Goal: Task Accomplishment & Management: Use online tool/utility

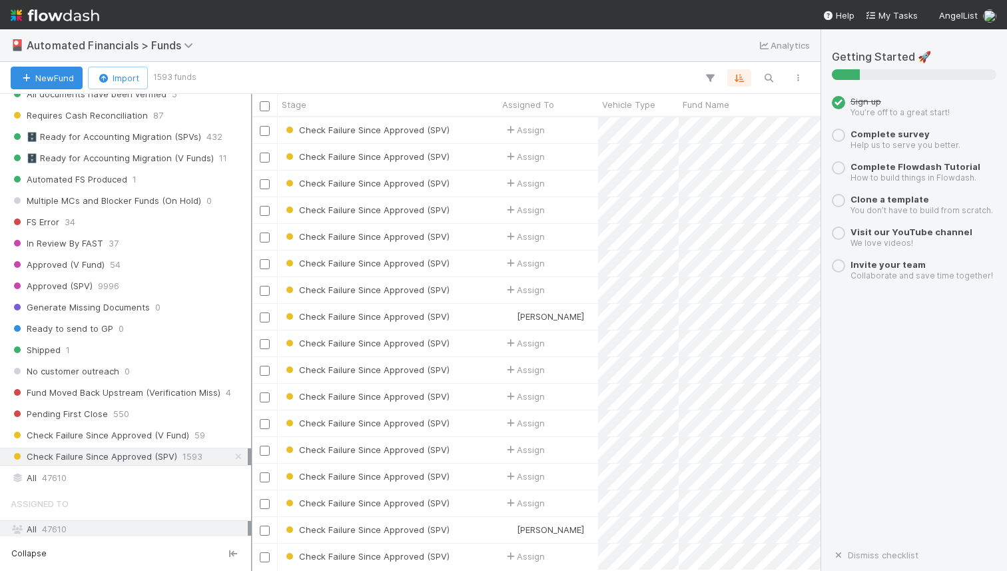
scroll to position [443, 560]
drag, startPoint x: 208, startPoint y: 357, endPoint x: 251, endPoint y: 356, distance: 42.6
click at [251, 356] on div at bounding box center [251, 332] width 1 height 477
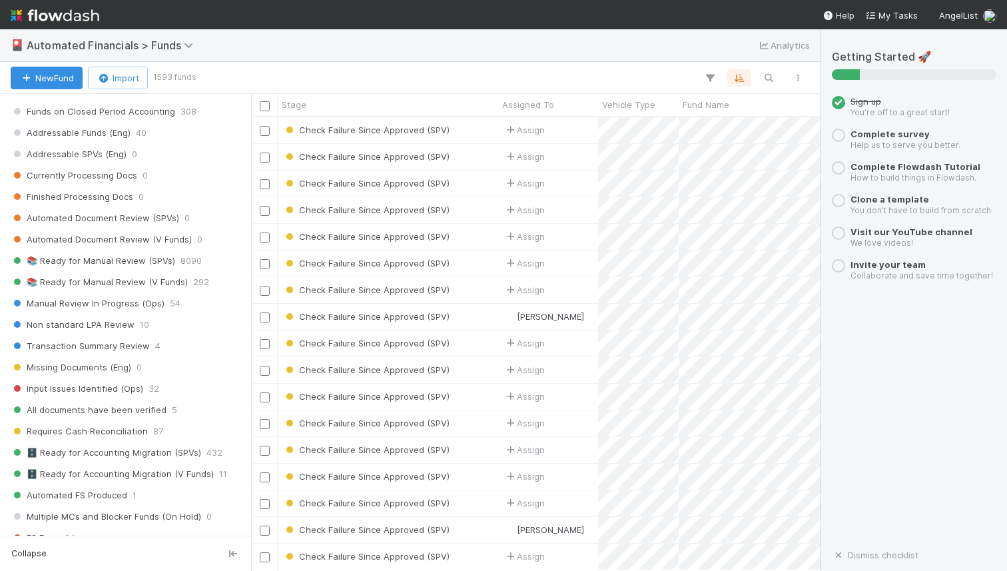
scroll to position [1162, 0]
click at [107, 259] on span "📚 Ready for Manual Review (SPVs)" at bounding box center [93, 262] width 165 height 17
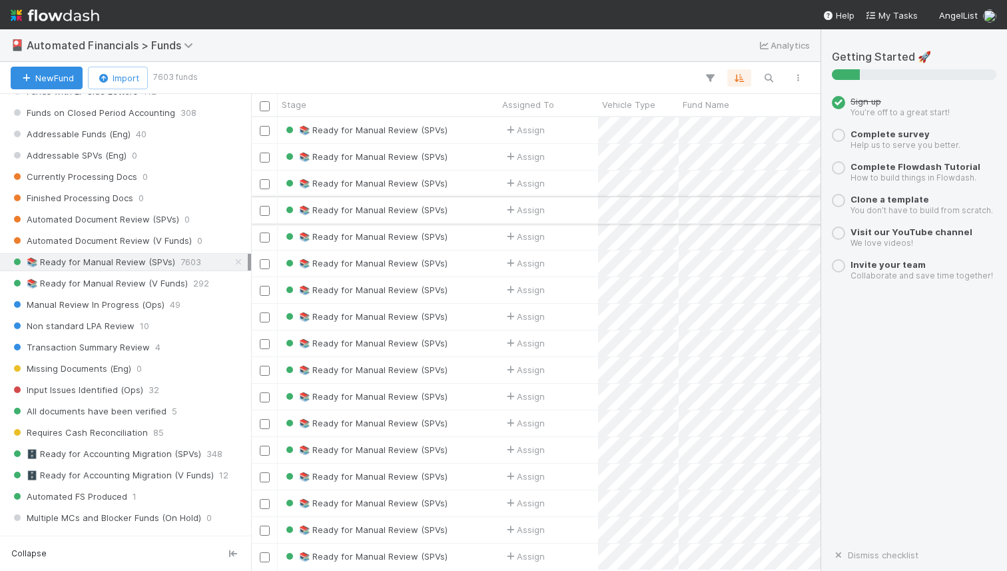
click at [269, 212] on input "checkbox" at bounding box center [265, 211] width 10 height 10
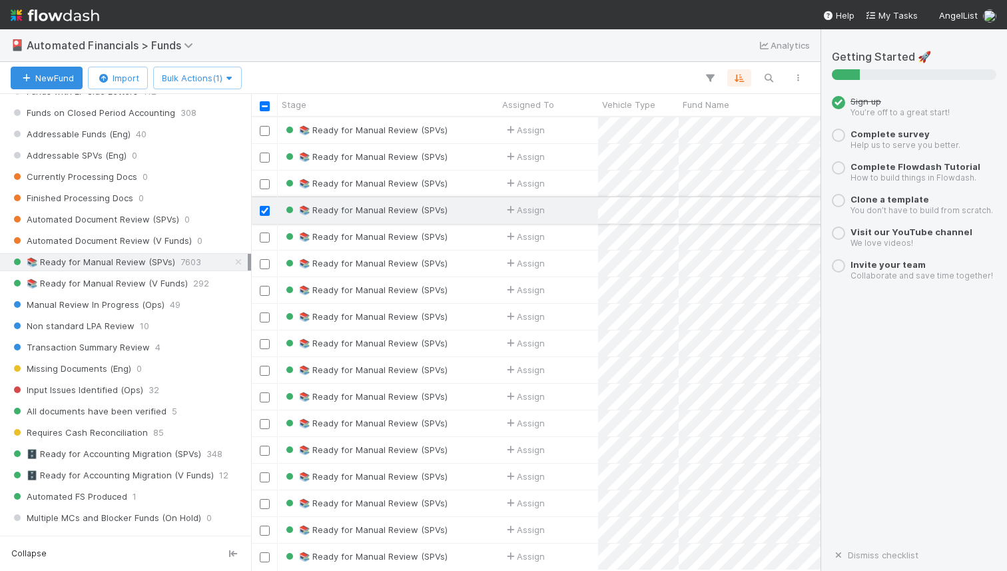
click at [266, 211] on input "checkbox" at bounding box center [265, 211] width 10 height 10
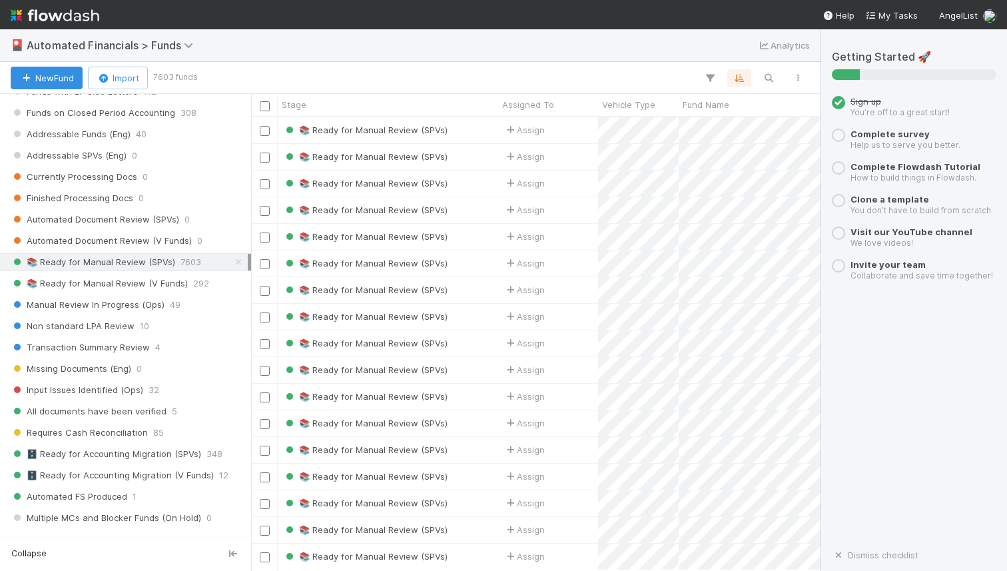
click at [266, 211] on input "checkbox" at bounding box center [265, 211] width 10 height 10
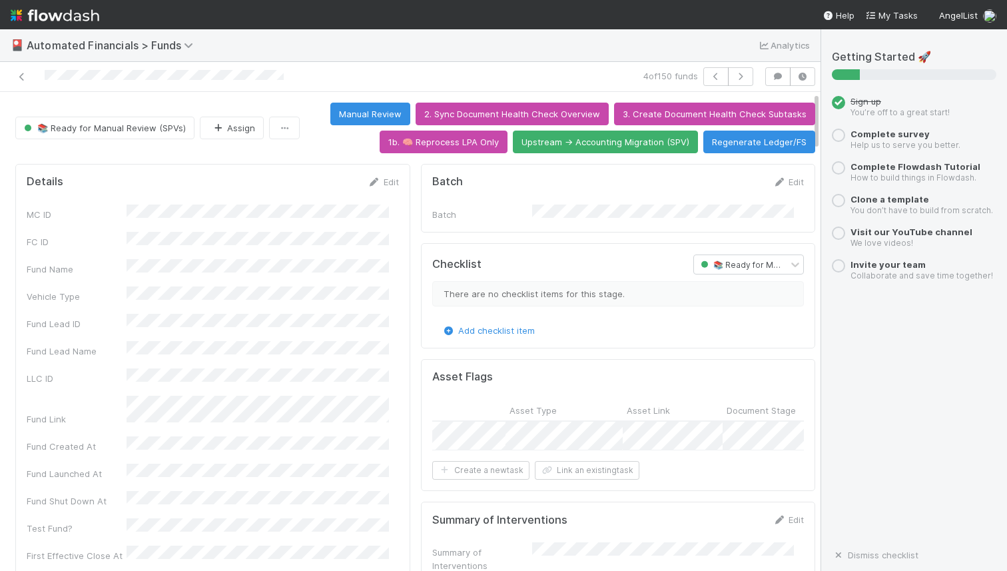
scroll to position [0, 466]
click at [517, 424] on div "Assign" at bounding box center [512, 436] width 100 height 29
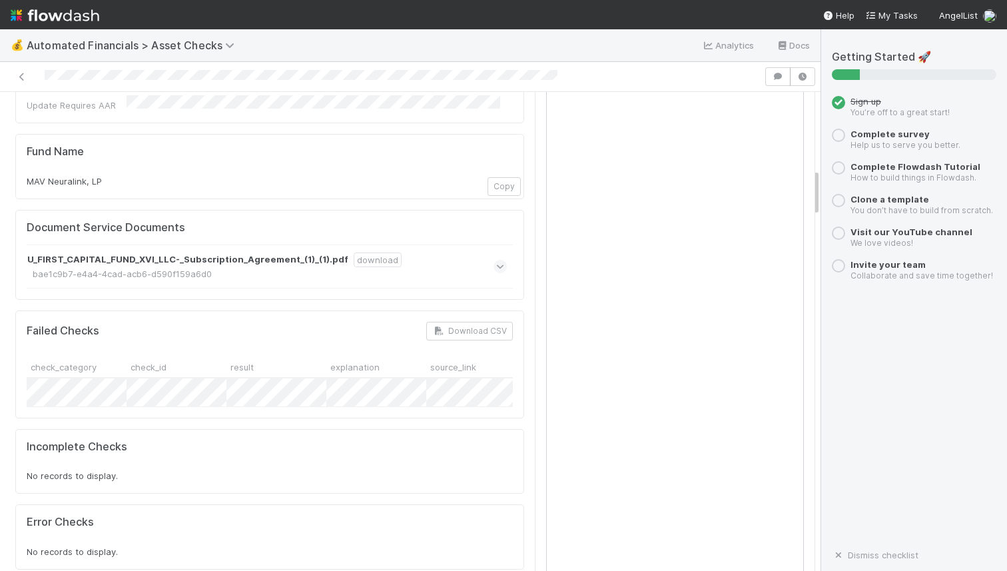
drag, startPoint x: 807, startPoint y: 145, endPoint x: 807, endPoint y: 222, distance: 76.6
click at [807, 222] on div "Missing analyzed documents Assign Actions Missing Documents Document Service Is…" at bounding box center [410, 331] width 821 height 479
drag, startPoint x: 224, startPoint y: 286, endPoint x: 349, endPoint y: 286, distance: 124.6
click at [349, 362] on div at bounding box center [349, 368] width 3 height 13
click at [22, 73] on icon at bounding box center [21, 77] width 13 height 9
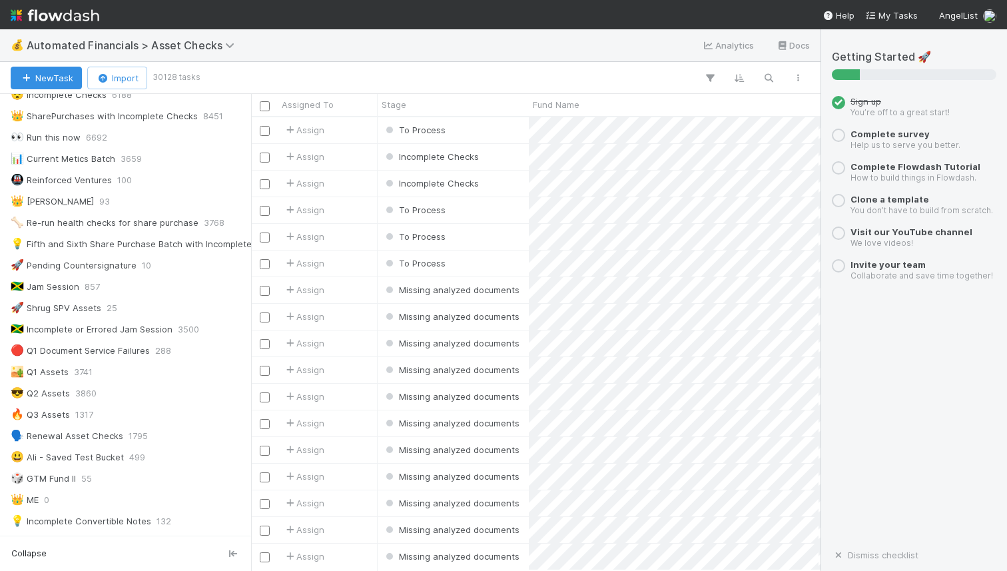
scroll to position [237, 0]
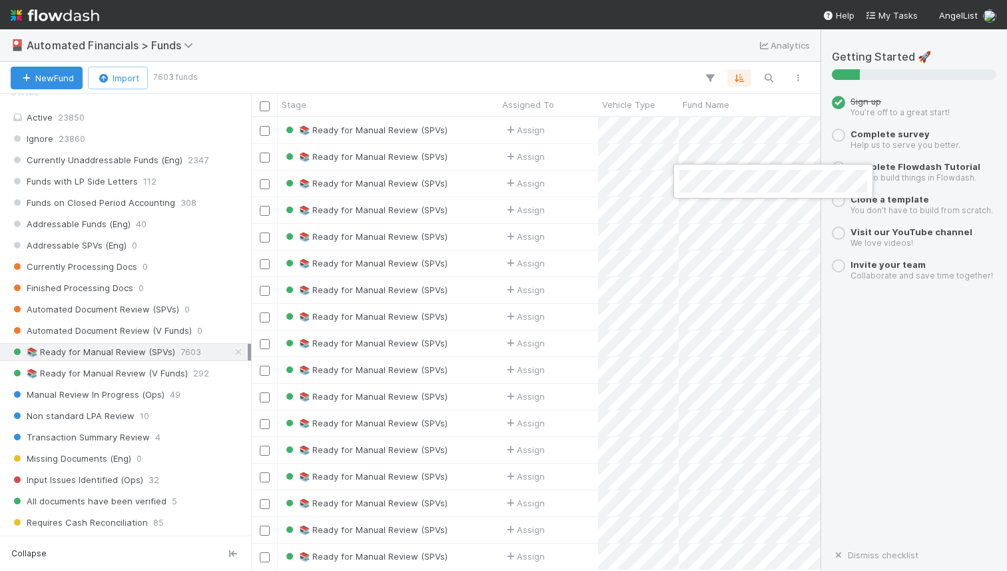
click at [651, 181] on div at bounding box center [503, 285] width 1007 height 571
click at [434, 186] on span "📚 Ready for Manual Review (SPVs)" at bounding box center [365, 183] width 165 height 11
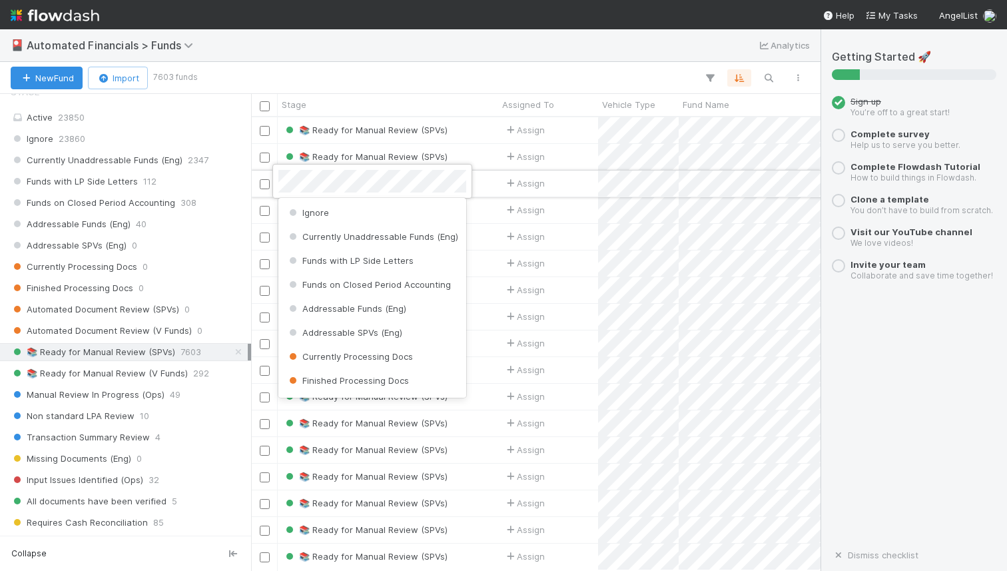
scroll to position [115, 0]
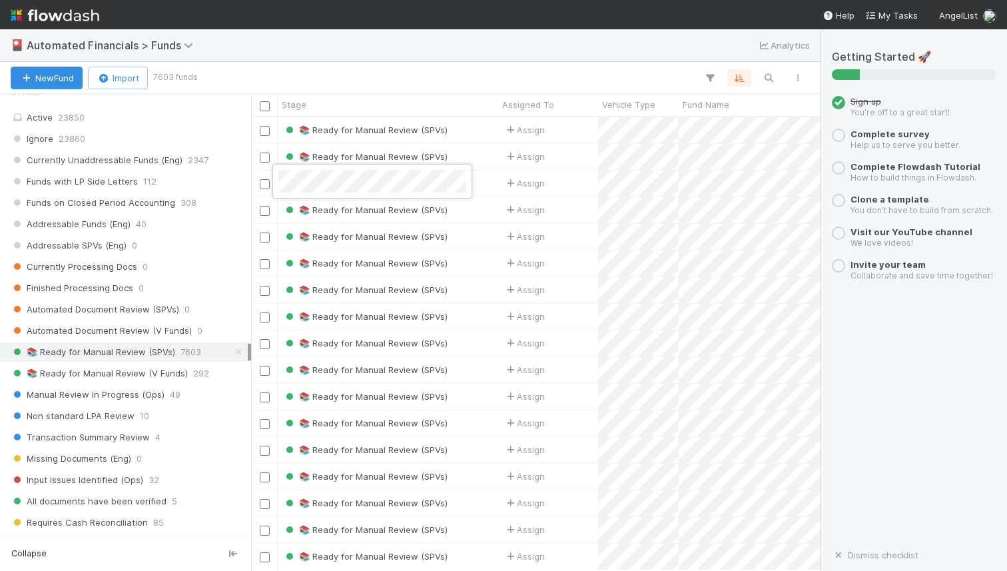
click at [489, 188] on div at bounding box center [503, 285] width 1007 height 571
click at [489, 188] on div "📚 Ready for Manual Review (SPVs)" at bounding box center [388, 184] width 220 height 26
click at [491, 188] on div "📚 Ready for Manual Review (SPVs)" at bounding box center [388, 184] width 220 height 26
click at [482, 188] on div "📚 Ready for Manual Review (SPVs)" at bounding box center [388, 184] width 220 height 26
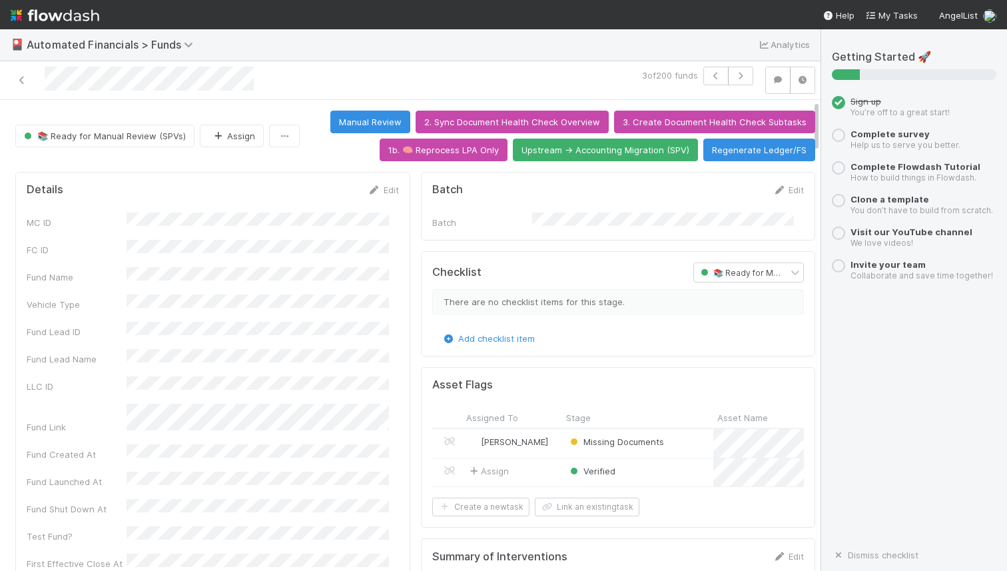
scroll to position [10, 0]
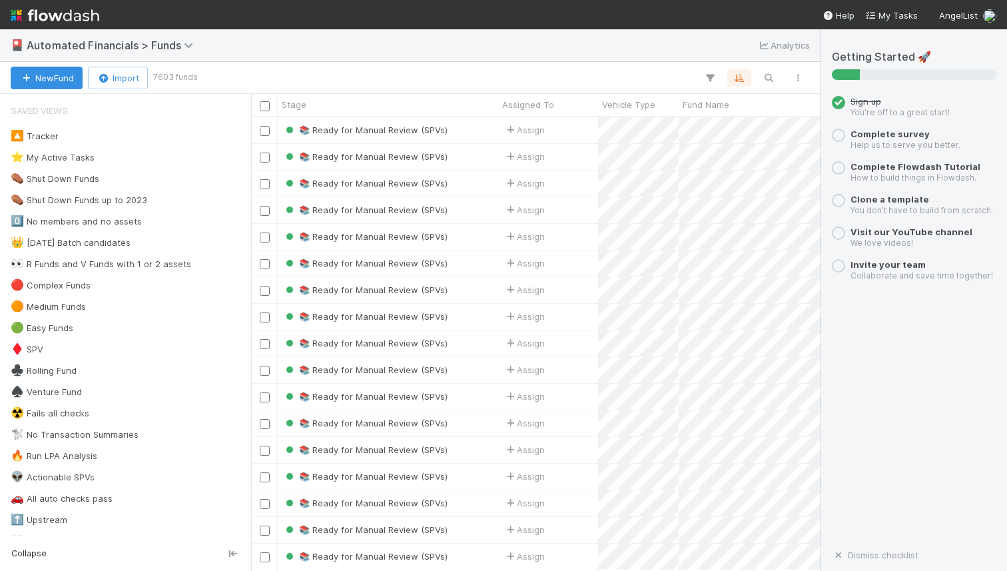
scroll to position [443, 560]
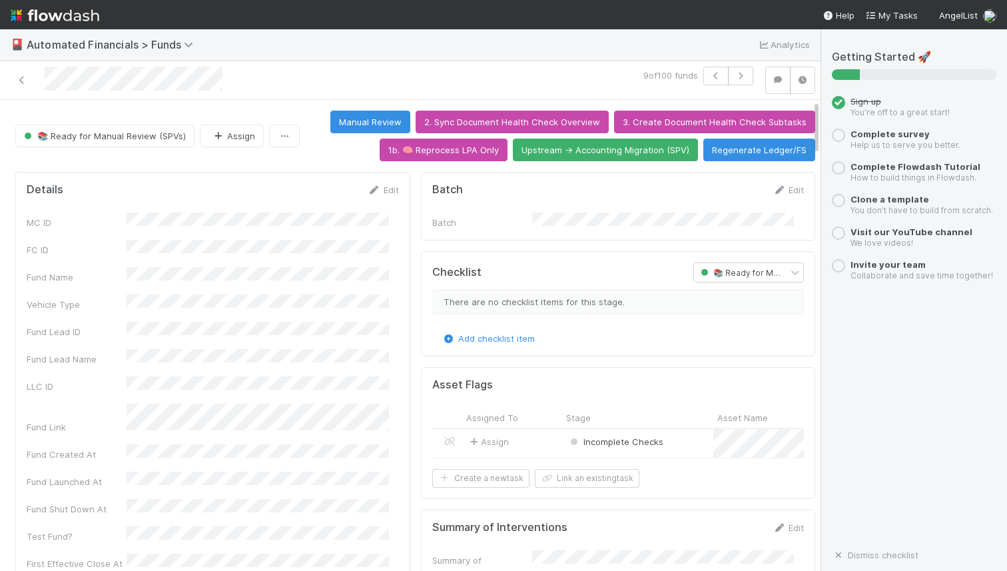
scroll to position [10, 0]
click at [644, 435] on div "Incomplete Checks" at bounding box center [616, 441] width 96 height 13
click at [659, 386] on div at bounding box center [503, 285] width 1007 height 571
click at [443, 436] on span at bounding box center [449, 441] width 13 height 11
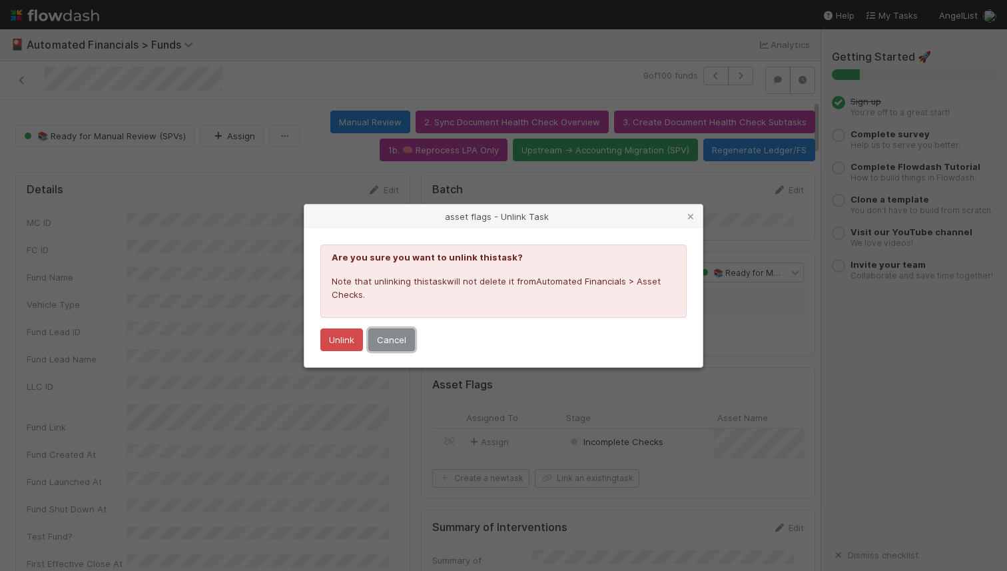
click at [398, 340] on button "Cancel" at bounding box center [391, 339] width 47 height 23
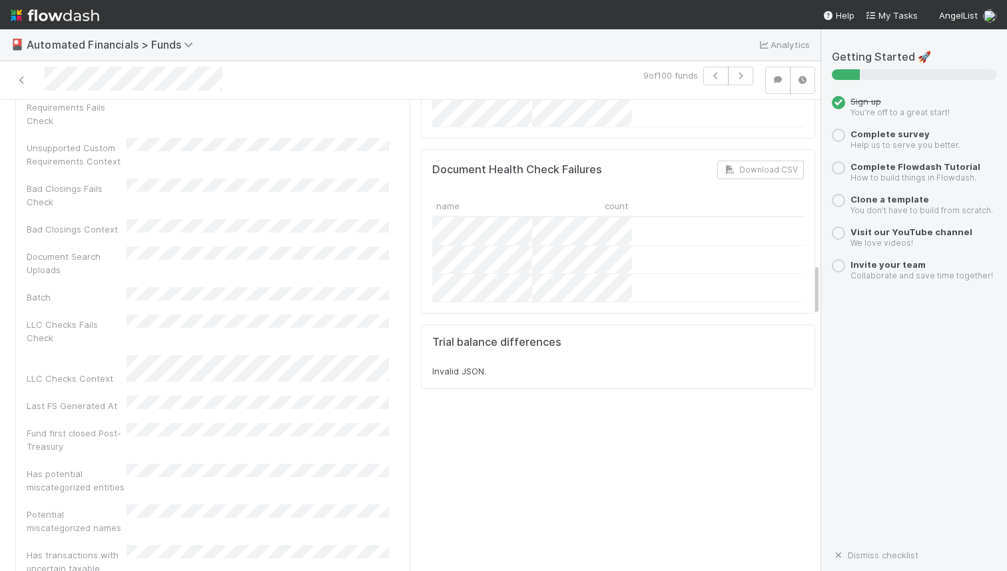
scroll to position [1439, 0]
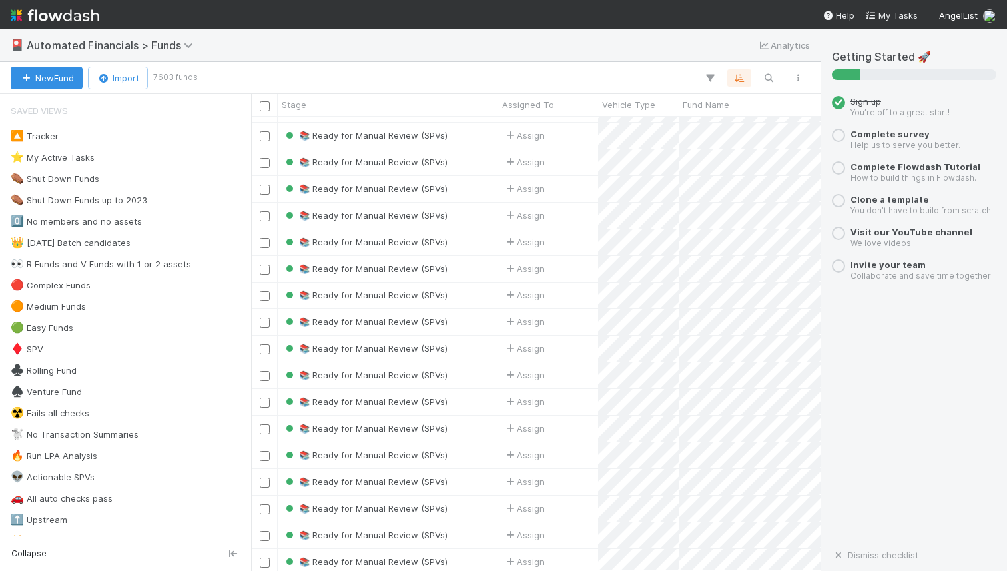
scroll to position [3786, 0]
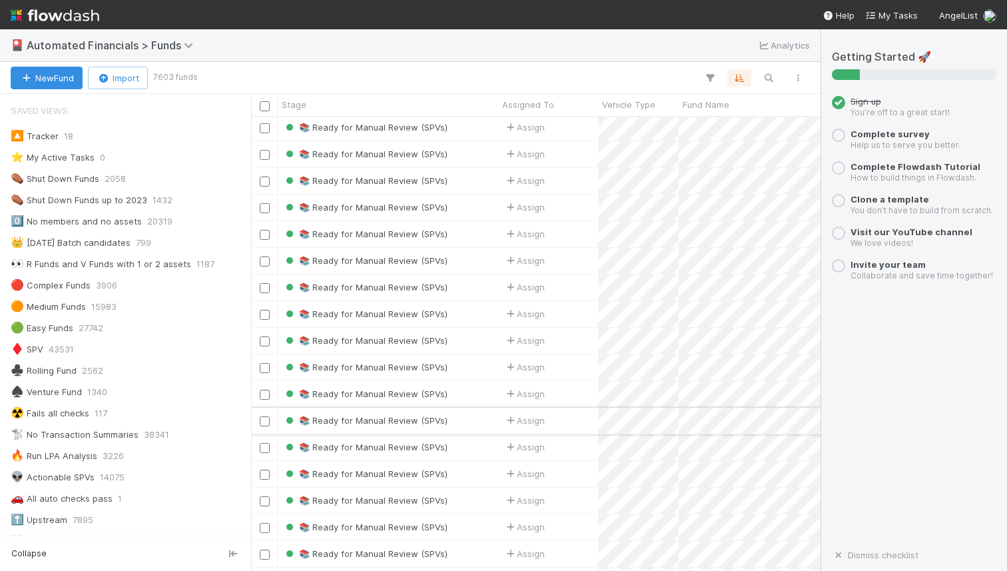
click at [480, 418] on div "📚 Ready for Manual Review (SPVs)" at bounding box center [388, 421] width 220 height 26
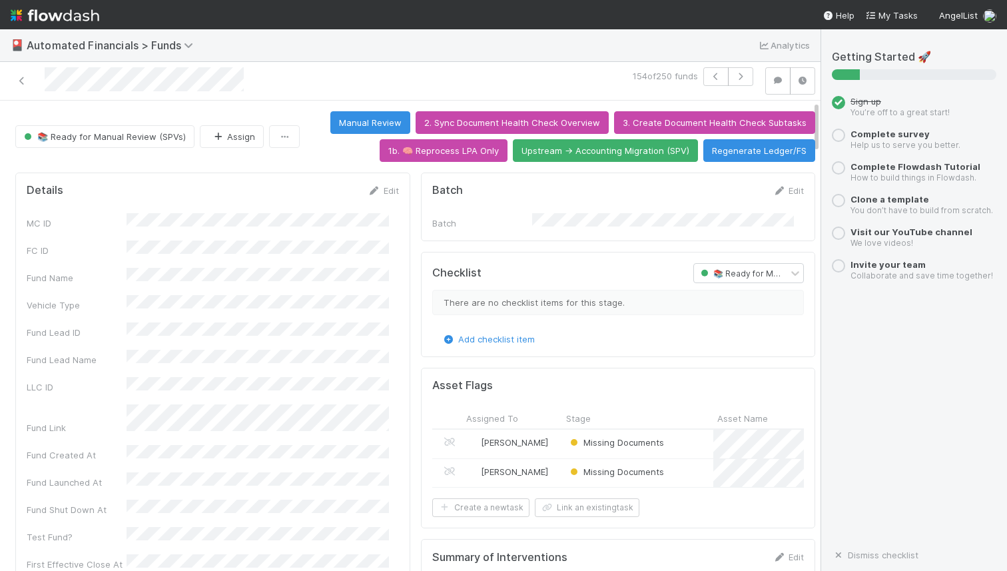
scroll to position [10, 0]
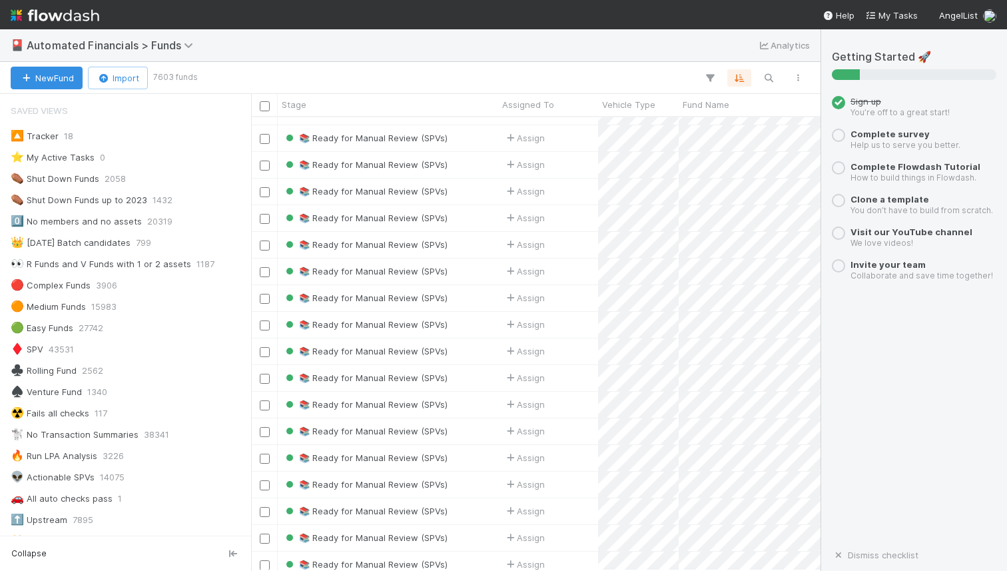
click at [334, 79] on div at bounding box center [503, 77] width 617 height 17
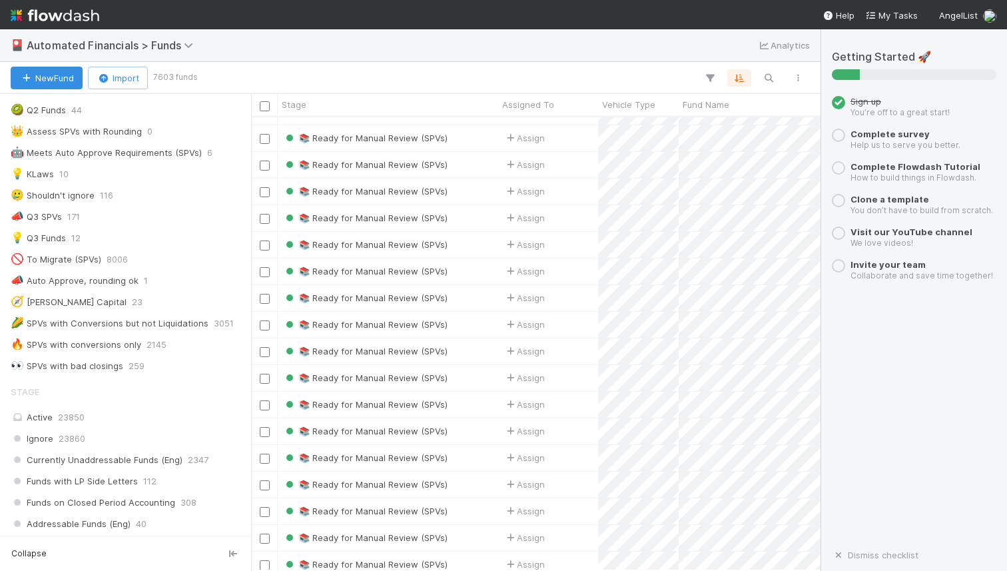
scroll to position [780, 0]
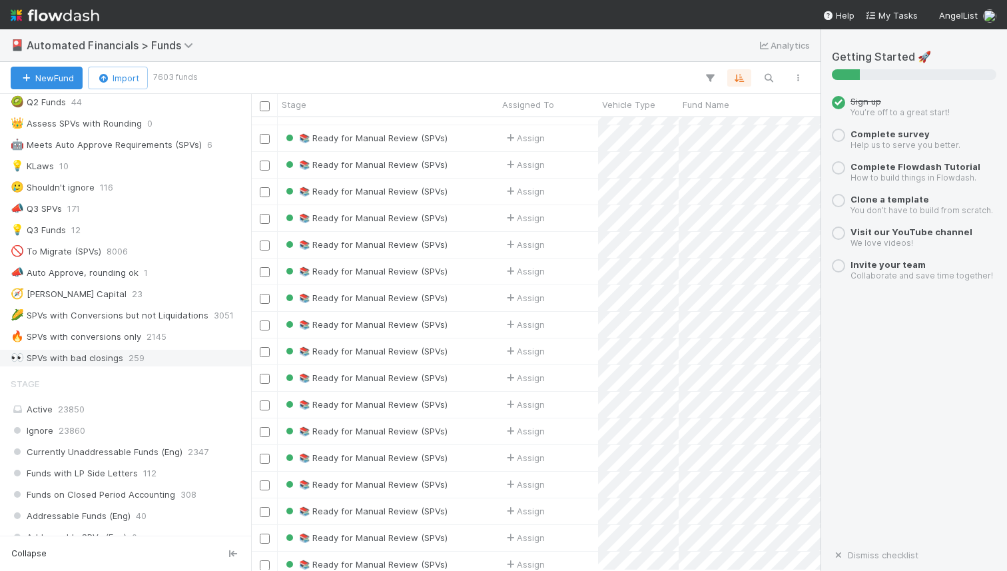
click at [87, 364] on div "👀 SPVs with bad closings" at bounding box center [67, 358] width 113 height 17
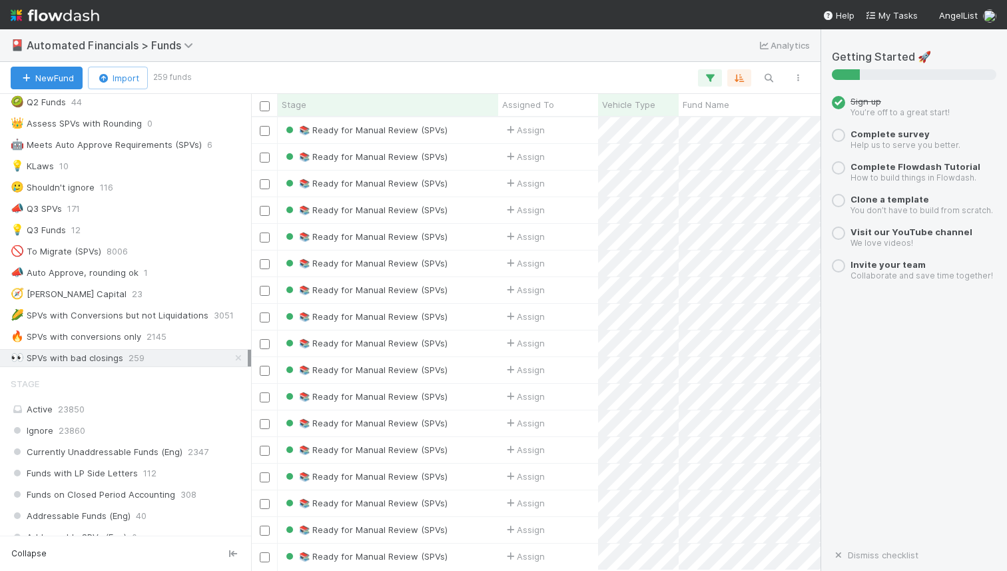
scroll to position [443, 560]
click at [90, 358] on div "👀 SPVs with bad closings" at bounding box center [67, 358] width 113 height 17
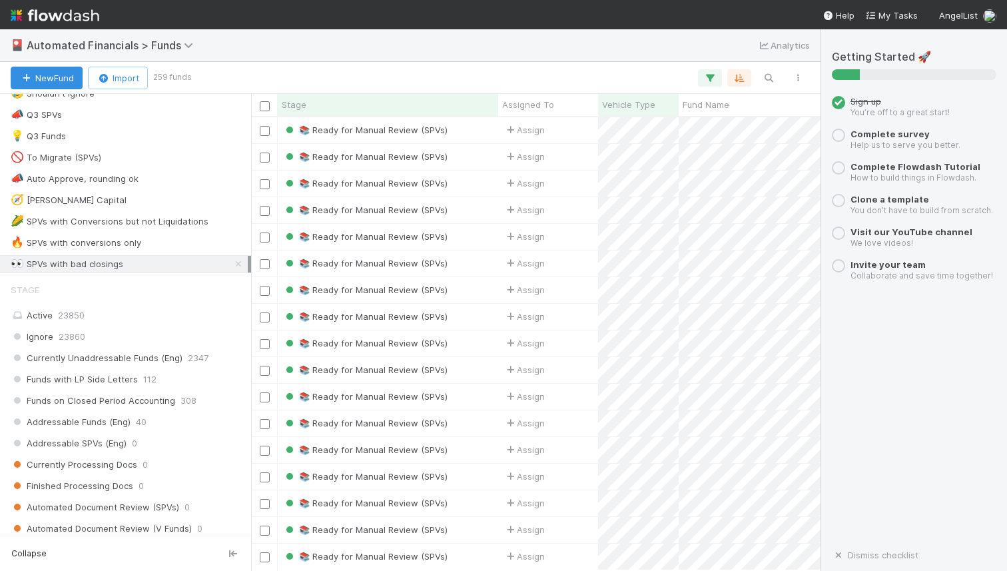
scroll to position [877, 0]
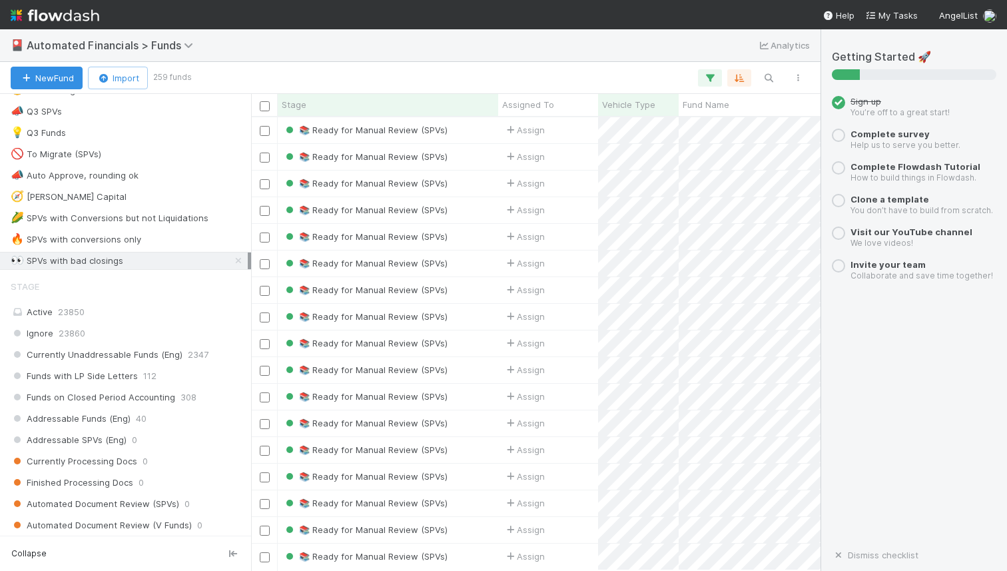
click at [136, 261] on div "👀 SPVs with bad closings" at bounding box center [129, 260] width 237 height 17
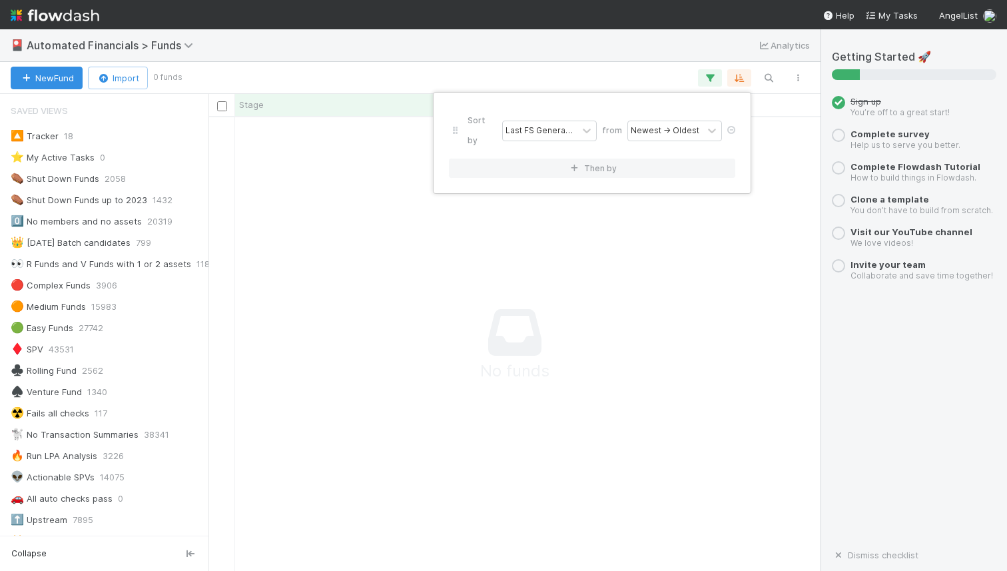
scroll to position [779, 0]
